Goal: Find specific page/section: Find specific page/section

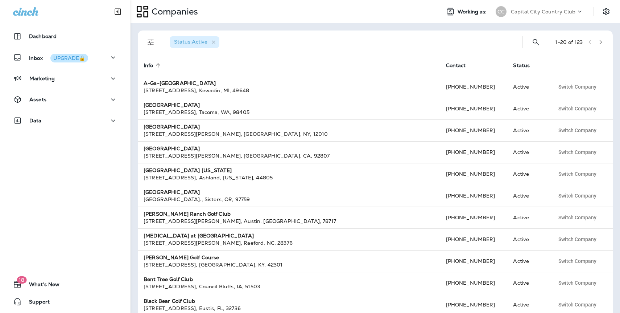
click at [535, 9] on p "Capital City Country Club" at bounding box center [543, 12] width 65 height 6
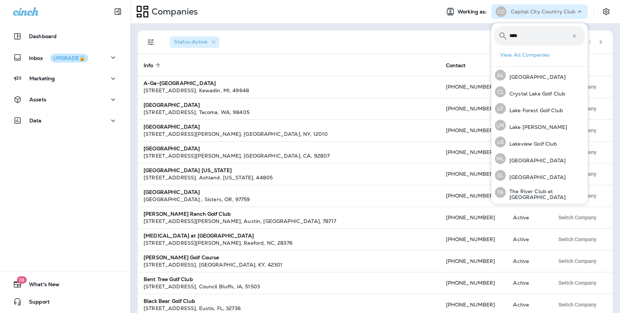
type input "**********"
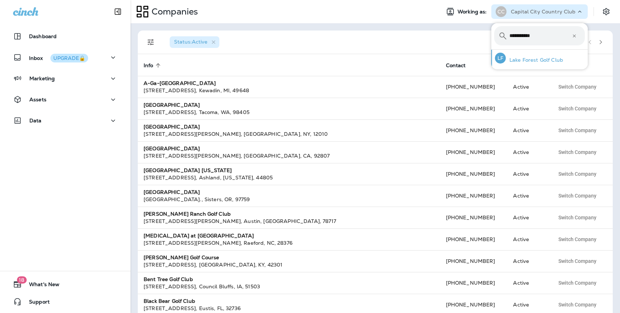
click at [540, 61] on p "Lake Forest Golf Club" at bounding box center [534, 60] width 57 height 6
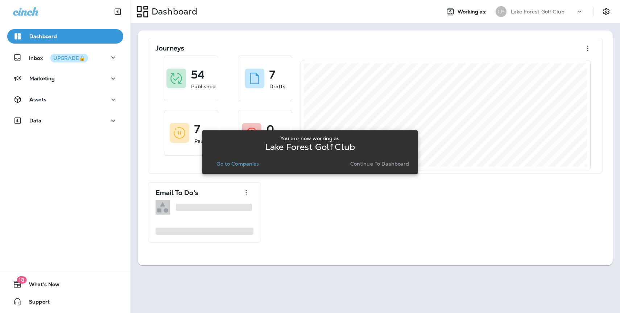
click at [378, 165] on p "Continue to Dashboard" at bounding box center [379, 164] width 59 height 6
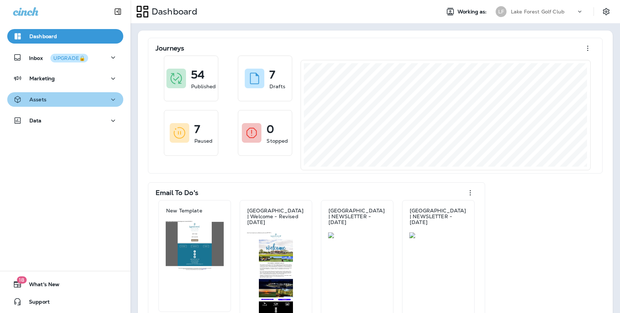
click at [42, 99] on p "Assets" at bounding box center [37, 99] width 17 height 6
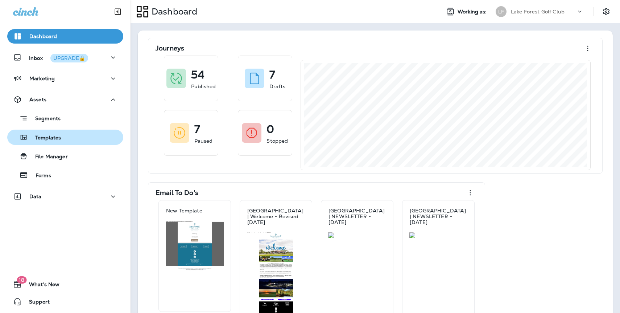
click at [49, 139] on p "Templates" at bounding box center [44, 138] width 33 height 7
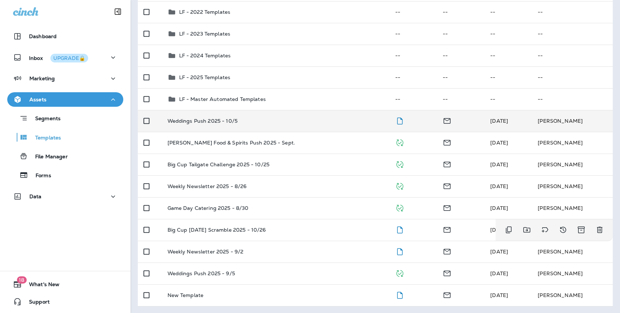
scroll to position [116, 0]
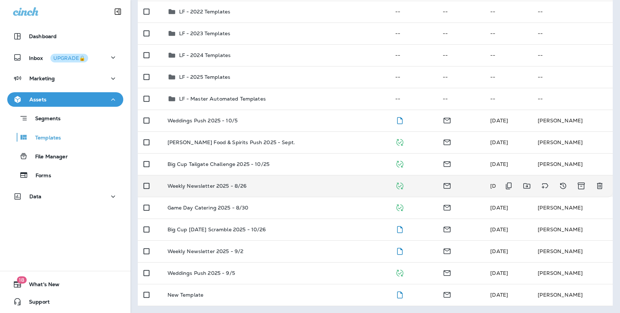
click at [214, 184] on p "Weekly Newsletter 2025 - 8/26" at bounding box center [207, 186] width 79 height 6
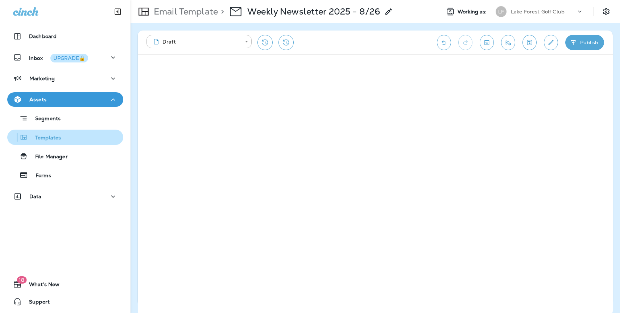
click at [53, 138] on p "Templates" at bounding box center [44, 138] width 33 height 7
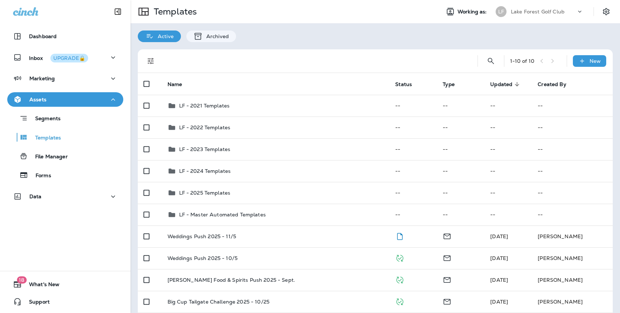
click at [538, 14] on p "Lake Forest Golf Club" at bounding box center [538, 12] width 54 height 6
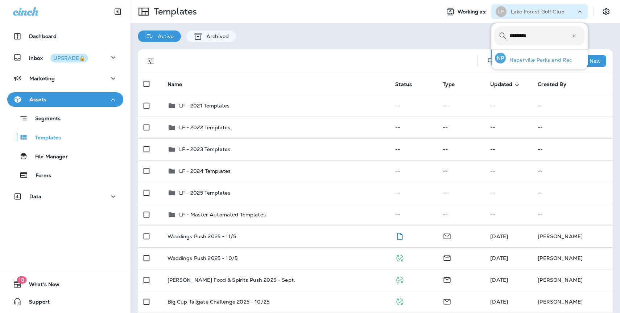
type input "*********"
click at [544, 61] on p "Naperville Parks and Rec" at bounding box center [539, 60] width 66 height 6
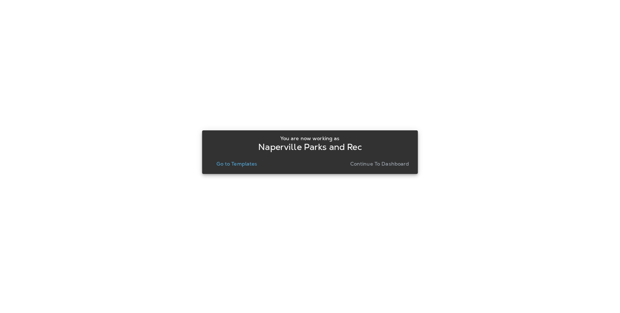
click at [388, 164] on p "Continue to Dashboard" at bounding box center [379, 164] width 59 height 6
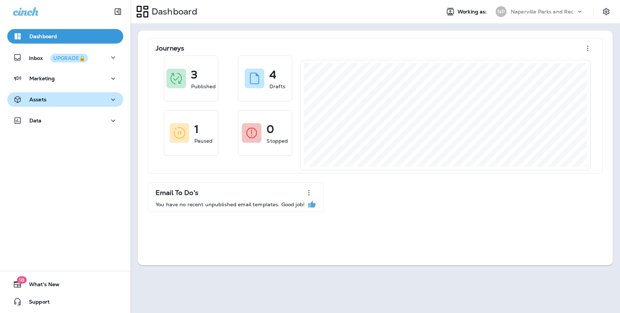
click at [48, 103] on div "Assets" at bounding box center [65, 99] width 104 height 9
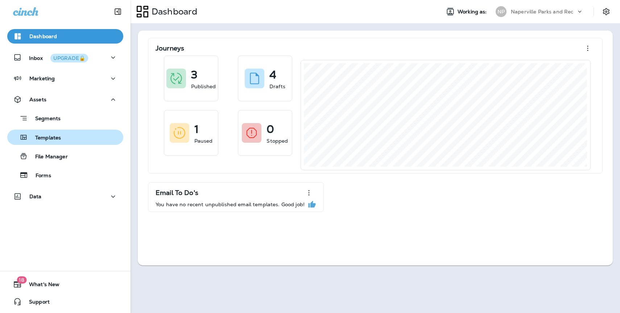
click at [76, 138] on div "Templates" at bounding box center [65, 137] width 110 height 11
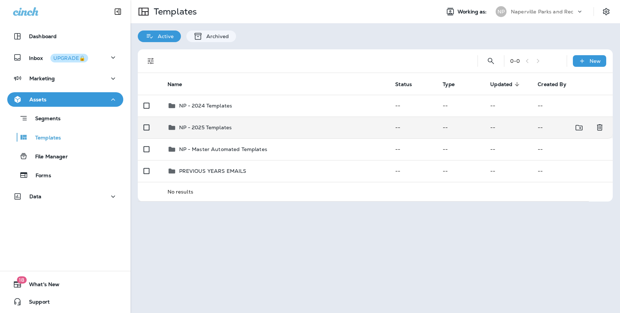
click at [214, 127] on p "NP - 2025 Templates" at bounding box center [205, 127] width 53 height 6
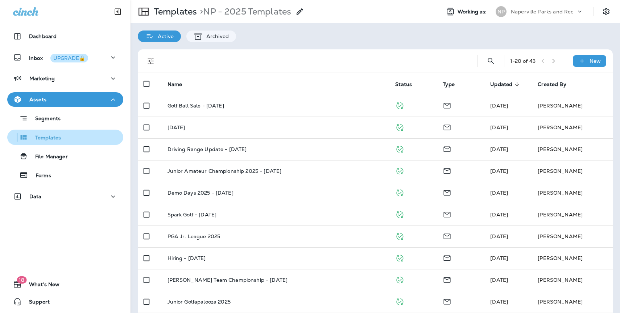
click at [57, 136] on p "Templates" at bounding box center [44, 138] width 33 height 7
drag, startPoint x: 52, startPoint y: 120, endPoint x: 52, endPoint y: 128, distance: 8.3
click at [52, 120] on p "Segments" at bounding box center [44, 118] width 33 height 7
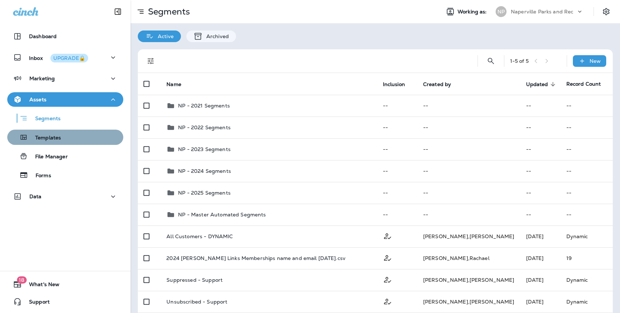
click at [54, 135] on p "Templates" at bounding box center [44, 138] width 33 height 7
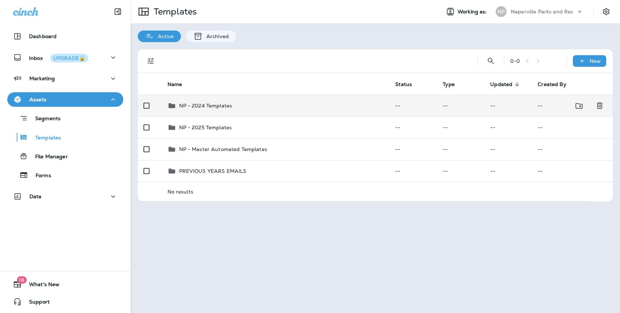
click at [199, 107] on p "NP - 2024 Templates" at bounding box center [205, 106] width 53 height 6
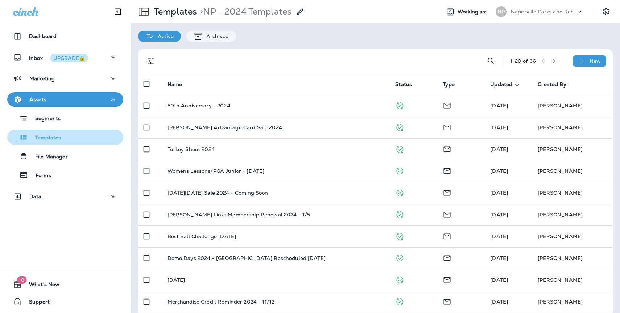
click at [59, 137] on p "Templates" at bounding box center [44, 138] width 33 height 7
click at [54, 139] on p "Templates" at bounding box center [44, 138] width 33 height 7
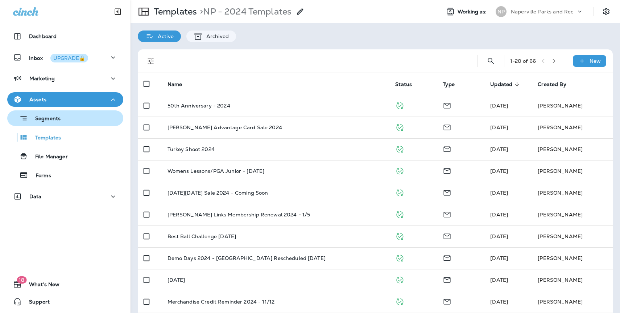
click at [50, 120] on p "Segments" at bounding box center [44, 118] width 33 height 7
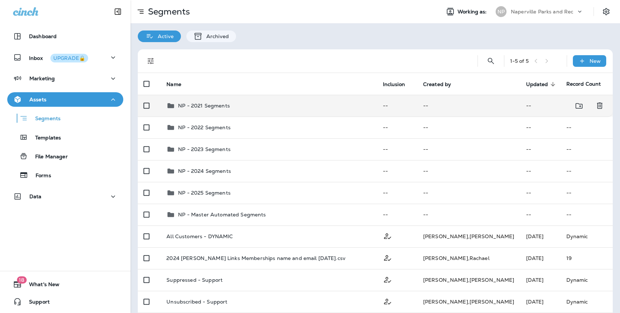
click at [201, 107] on p "NP - 2021 Segments" at bounding box center [204, 106] width 52 height 6
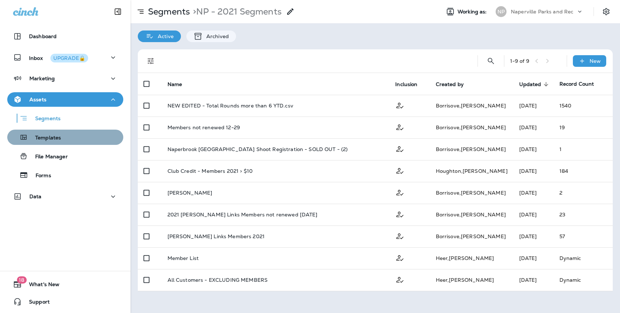
click at [56, 138] on p "Templates" at bounding box center [44, 138] width 33 height 7
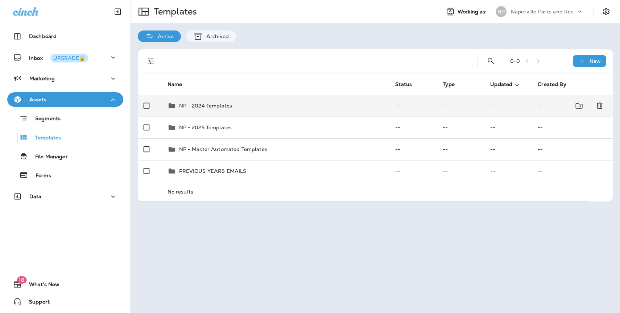
click at [219, 107] on p "NP - 2024 Templates" at bounding box center [205, 106] width 53 height 6
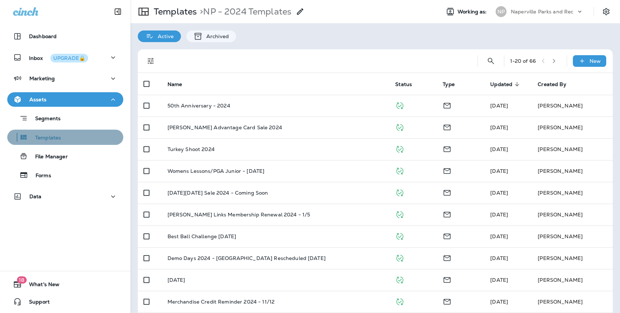
click at [56, 137] on p "Templates" at bounding box center [44, 138] width 33 height 7
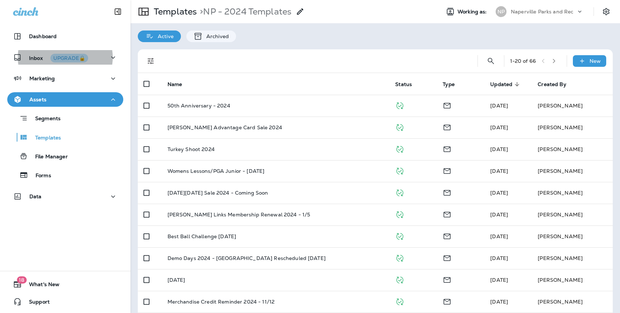
click at [263, 39] on div "Active Archived" at bounding box center [376, 32] width 490 height 19
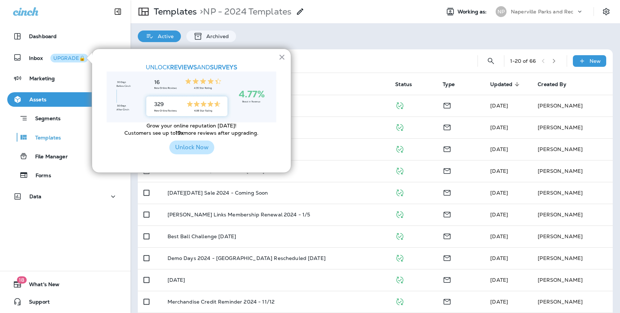
click at [189, 149] on button "Unlock Now" at bounding box center [191, 147] width 45 height 14
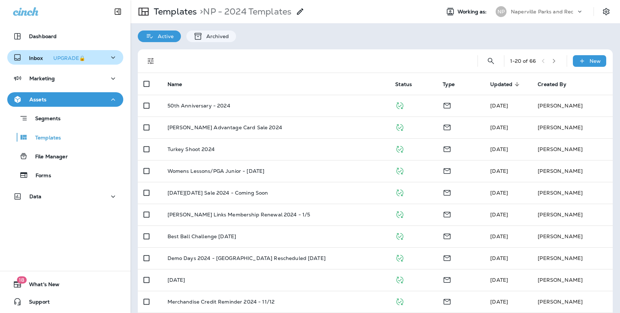
click at [110, 57] on icon "button" at bounding box center [113, 57] width 9 height 9
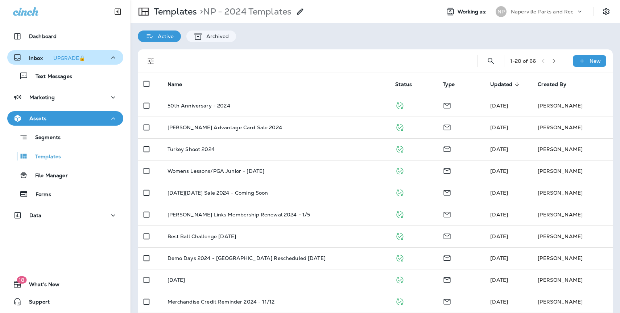
click at [113, 58] on icon "button" at bounding box center [113, 57] width 9 height 9
